Goal: Transaction & Acquisition: Subscribe to service/newsletter

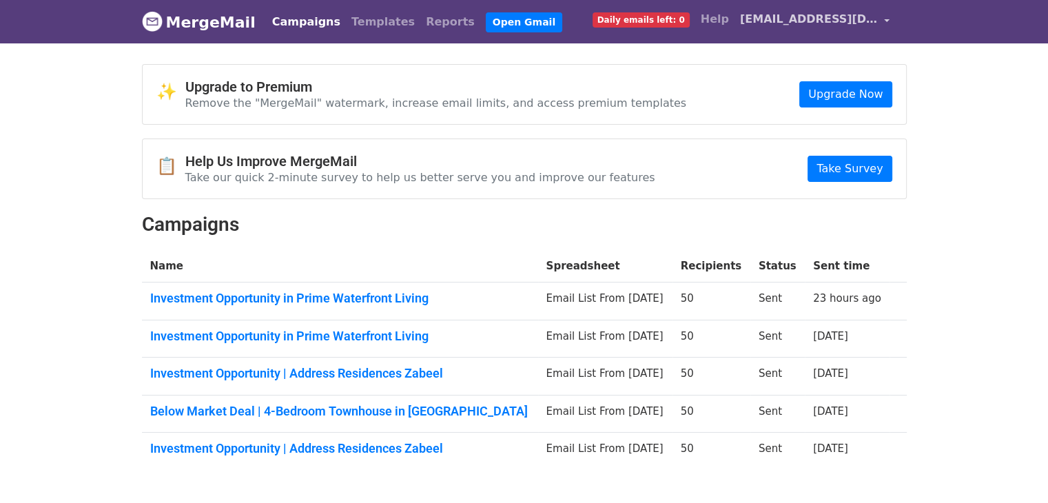
click at [801, 12] on span "[EMAIL_ADDRESS][DOMAIN_NAME]" at bounding box center [809, 19] width 138 height 17
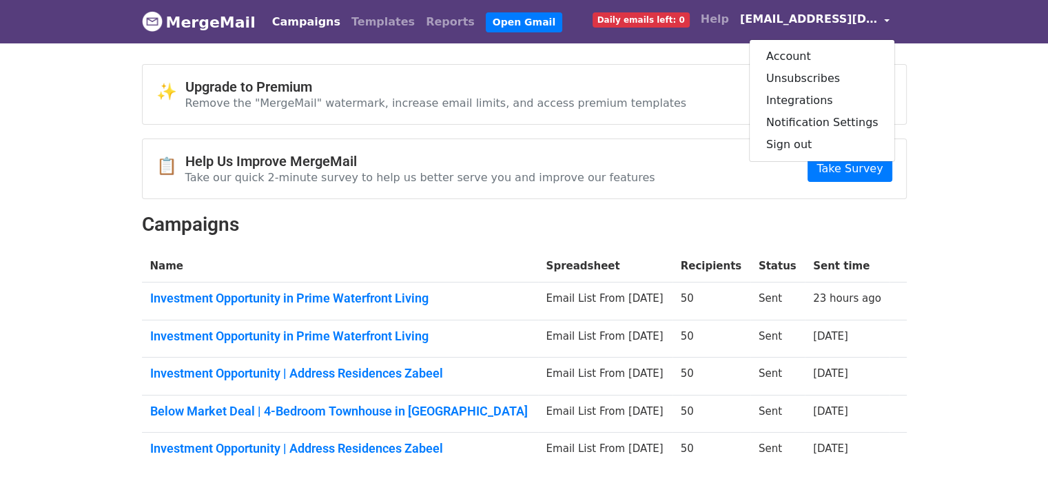
click at [640, 59] on body "MergeMail Campaigns Templates Reports Open Gmail Daily emails left: 0 Help behr…" at bounding box center [524, 268] width 1048 height 536
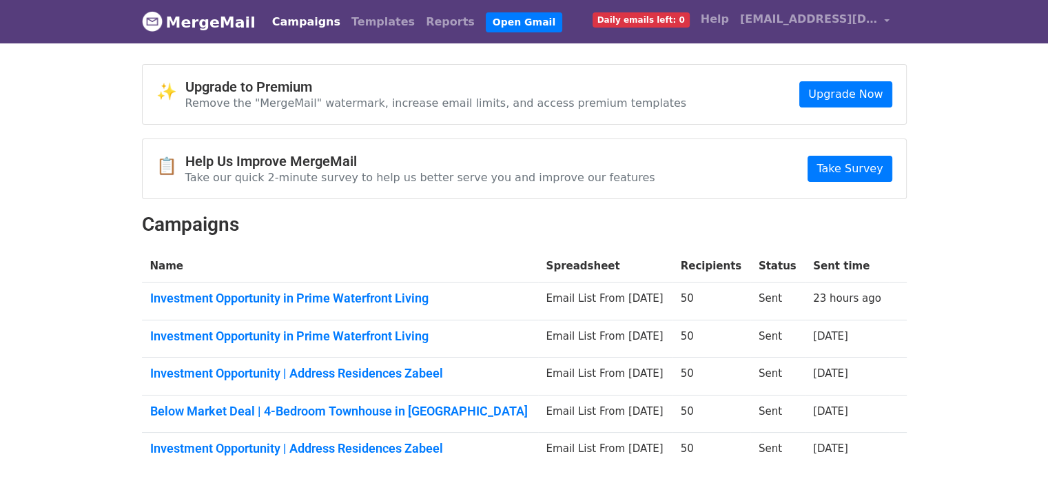
drag, startPoint x: 47, startPoint y: 160, endPoint x: 145, endPoint y: 4, distance: 184.3
click at [48, 158] on body "MergeMail Campaigns Templates Reports Open Gmail Daily emails left: 0 Help behr…" at bounding box center [524, 268] width 1048 height 536
click at [216, 18] on link "MergeMail" at bounding box center [199, 22] width 114 height 29
click at [1007, 190] on body "MergeMail Campaigns Templates Reports Open Gmail Daily emails left: 0 Help behr…" at bounding box center [524, 268] width 1048 height 536
click at [425, 23] on link "Reports" at bounding box center [450, 22] width 60 height 28
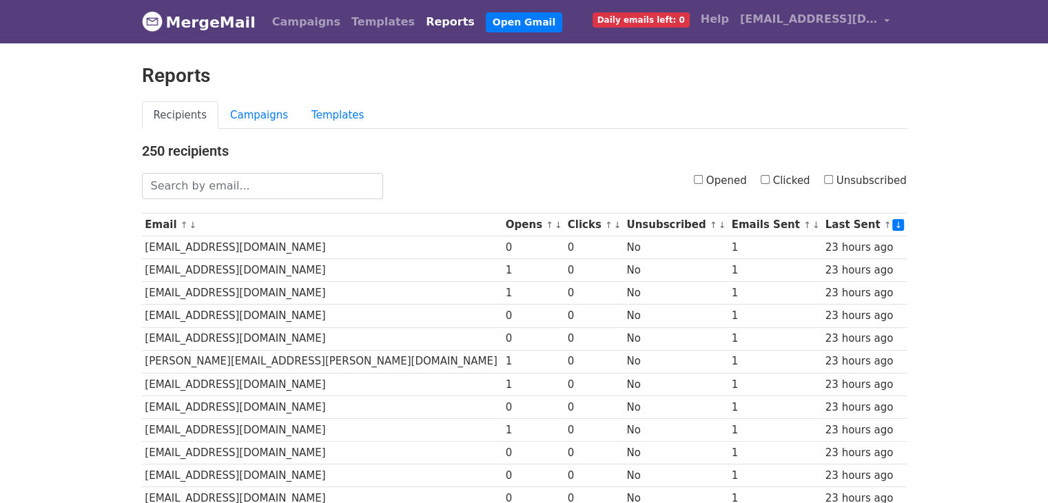
click at [234, 28] on link "MergeMail" at bounding box center [199, 22] width 114 height 29
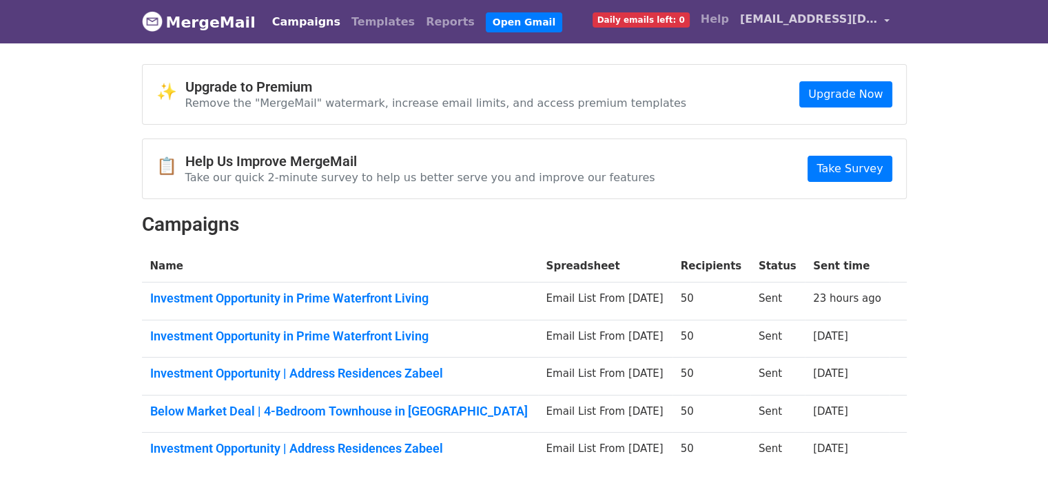
click at [824, 25] on span "[EMAIL_ADDRESS][DOMAIN_NAME]" at bounding box center [809, 19] width 138 height 17
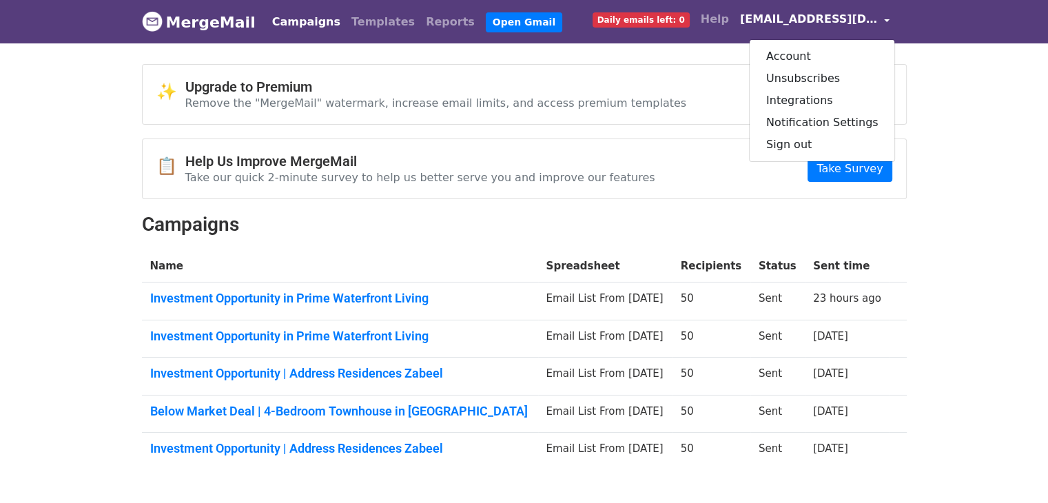
click at [714, 70] on div "✨ Upgrade to Premium Remove the "MergeMail" watermark, increase email limits, a…" at bounding box center [524, 94] width 763 height 59
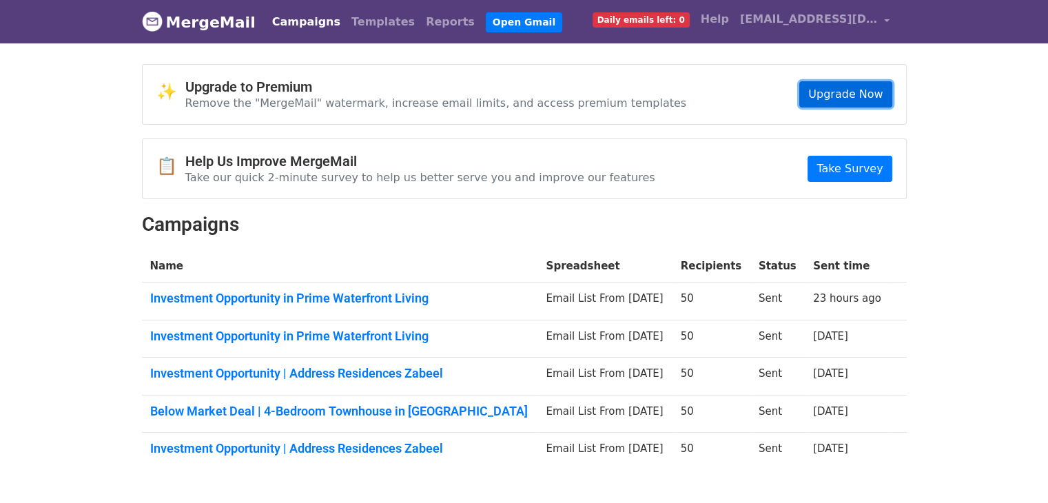
click at [861, 90] on link "Upgrade Now" at bounding box center [845, 94] width 92 height 26
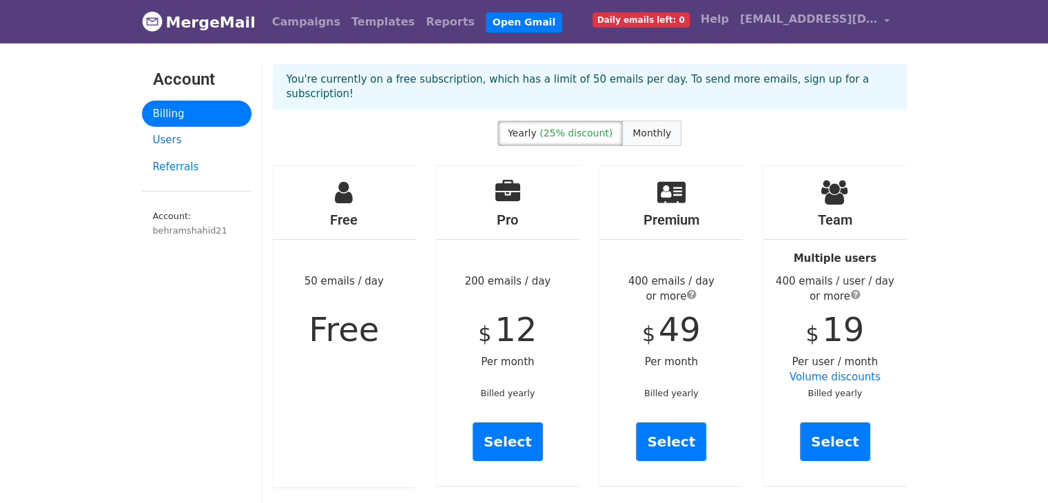
click at [622, 121] on label "Monthly" at bounding box center [651, 133] width 59 height 25
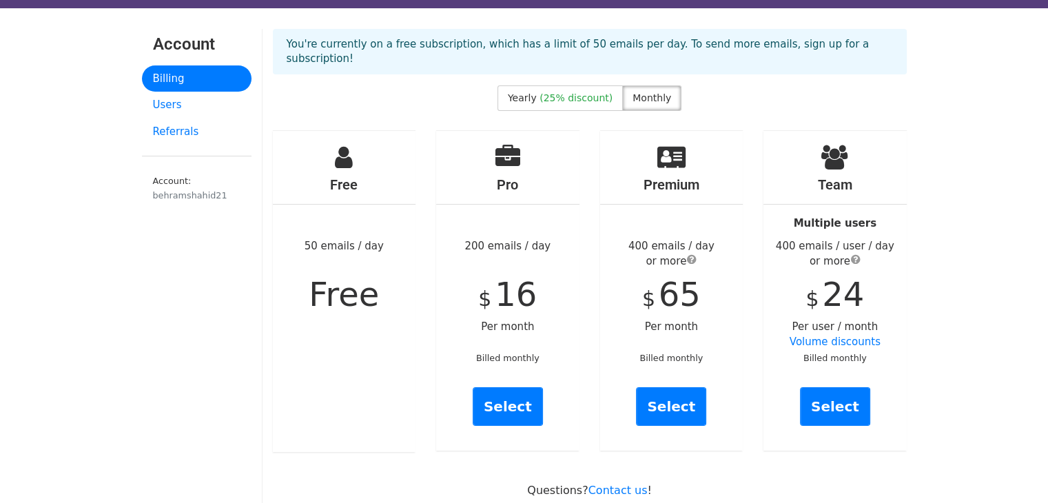
scroll to position [69, 0]
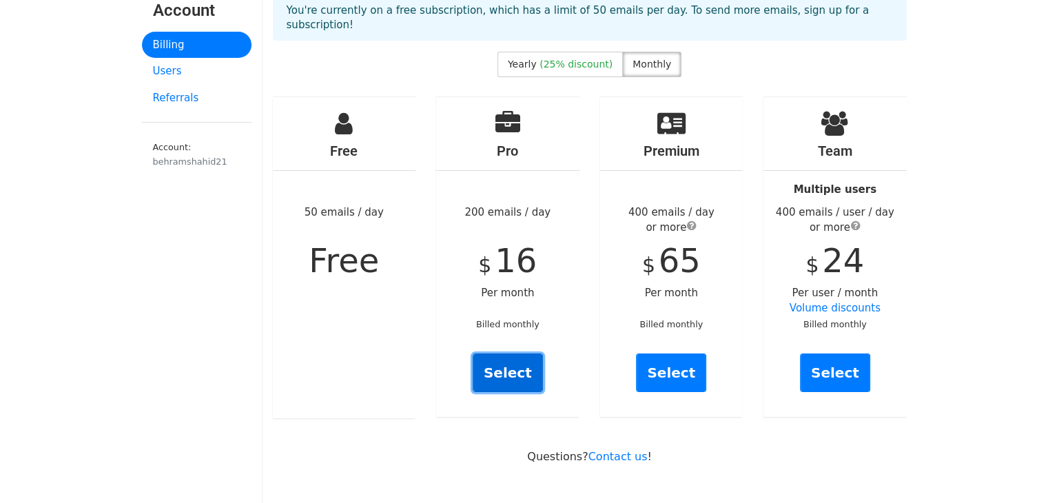
click at [507, 364] on link "Select" at bounding box center [508, 372] width 70 height 39
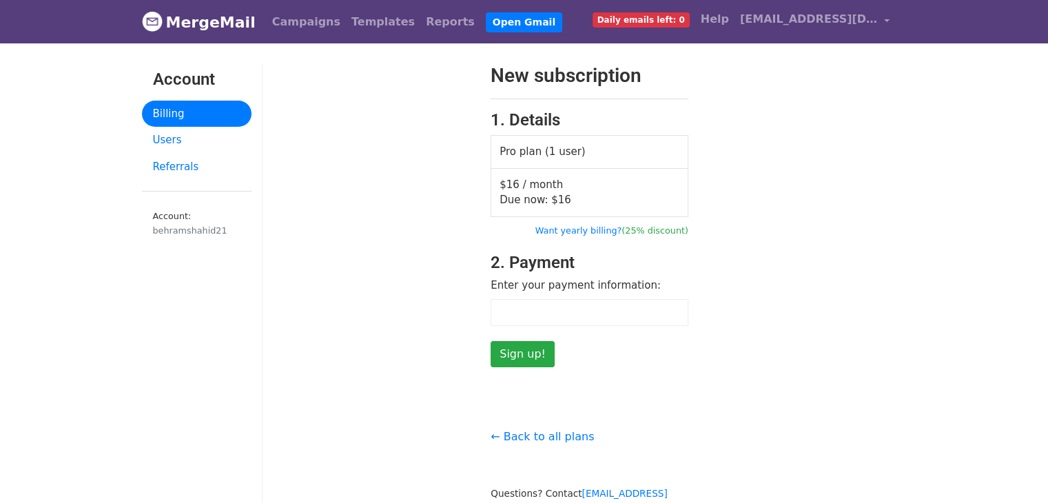
click at [617, 349] on form "New subscription 1. Details Pro plan (1 user) $16 / month Due now: $ 16 Want ye…" at bounding box center [590, 215] width 198 height 303
click at [102, 188] on body "MergeMail Campaigns Templates Reports Open Gmail Daily emails left: 0 Help behr…" at bounding box center [524, 298] width 1048 height 597
drag, startPoint x: 502, startPoint y: 181, endPoint x: 537, endPoint y: 182, distance: 35.1
click at [537, 182] on td "$16 / month Due now: $ 16" at bounding box center [589, 192] width 197 height 48
click at [887, 342] on div "New subscription 1. Details Pro plan (1 user) $16 / month Due now: $ 16 Want ye…" at bounding box center [589, 215] width 655 height 303
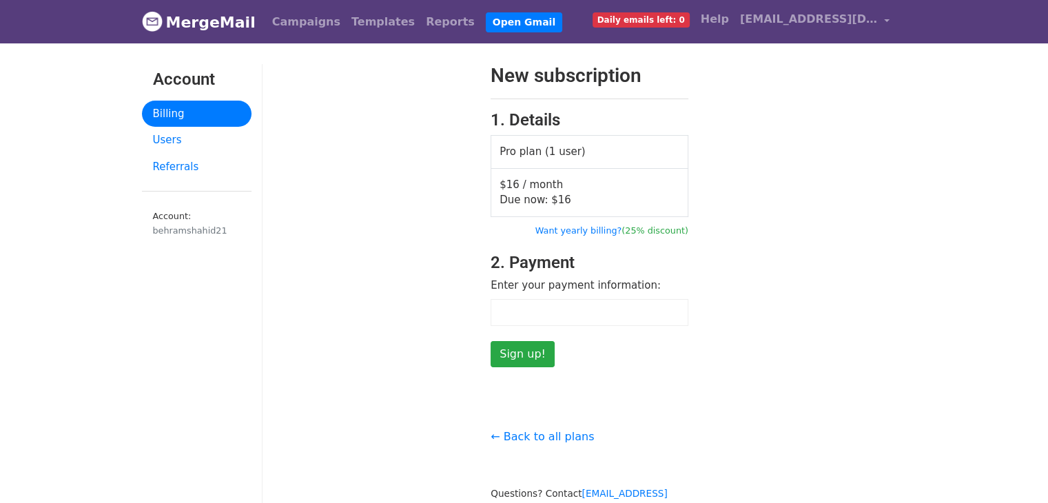
click at [869, 335] on div "New subscription 1. Details Pro plan (1 user) $16 / month Due now: $ 16 Want ye…" at bounding box center [589, 215] width 655 height 303
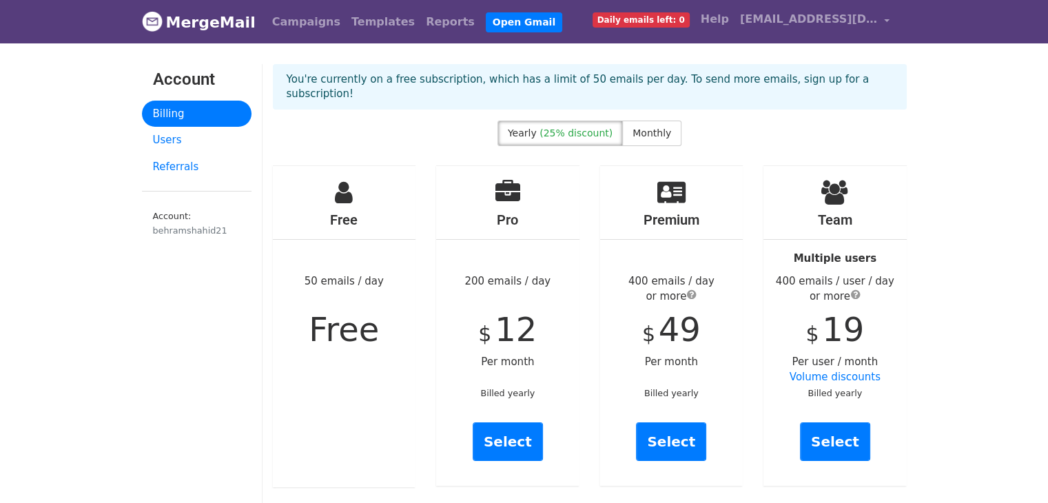
click at [169, 21] on link "MergeMail" at bounding box center [199, 22] width 114 height 29
